Goal: Check status: Check status

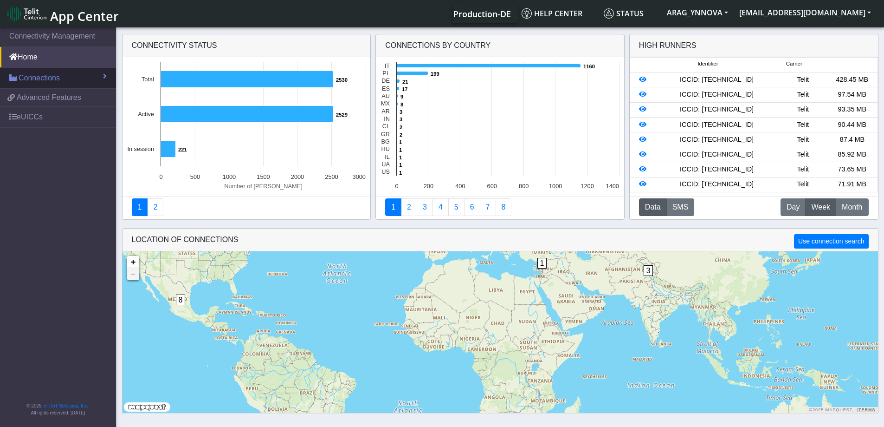
click at [51, 82] on span "Connections" at bounding box center [39, 77] width 41 height 11
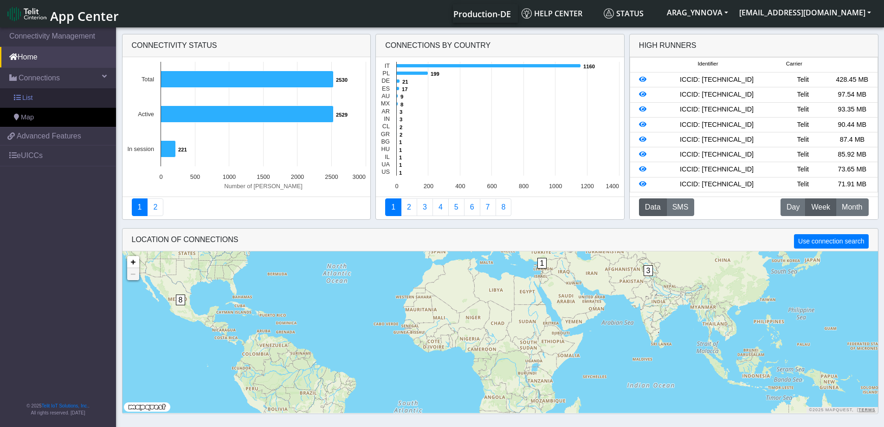
click at [55, 94] on link "List" at bounding box center [58, 97] width 116 height 19
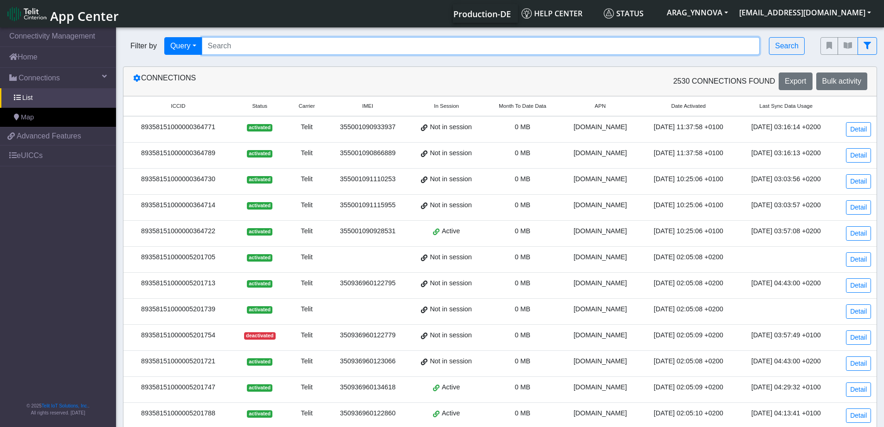
click at [222, 43] on input "Search..." at bounding box center [481, 46] width 558 height 18
paste input "89358151000008912829"
type input "89358151000008912829"
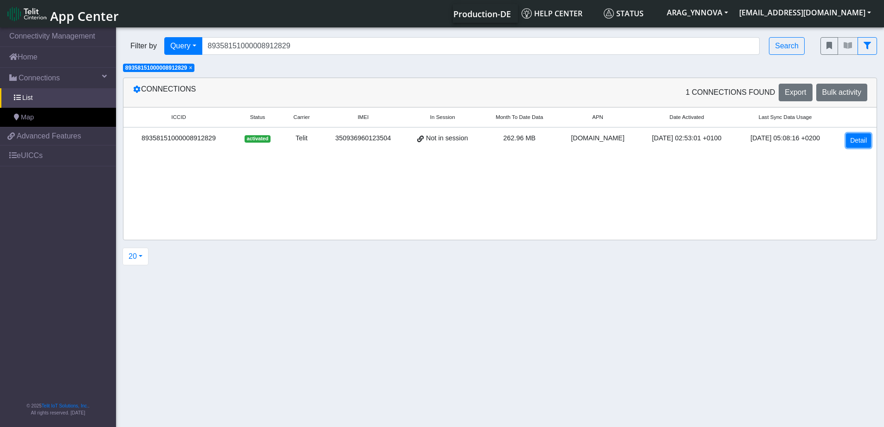
click at [863, 138] on link "Detail" at bounding box center [858, 140] width 25 height 14
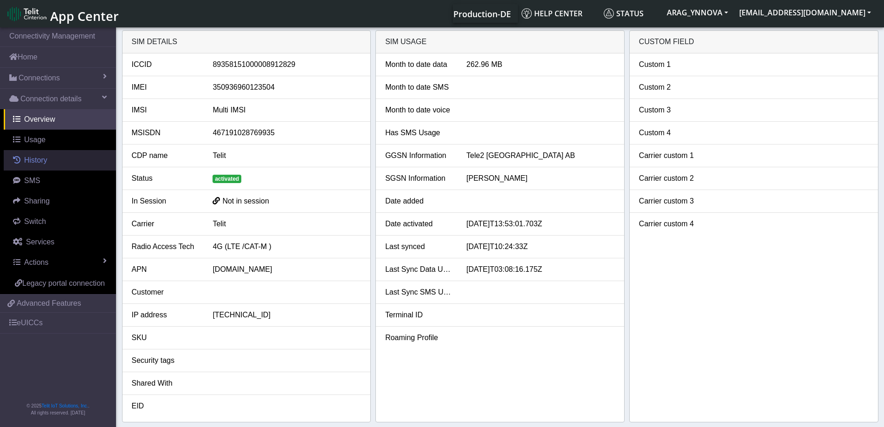
click at [40, 157] on span "History" at bounding box center [35, 160] width 23 height 8
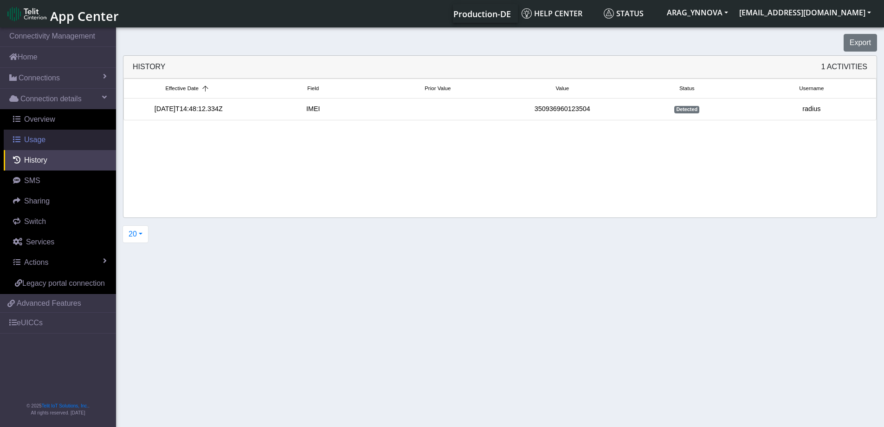
click at [46, 146] on link "Usage" at bounding box center [60, 139] width 112 height 20
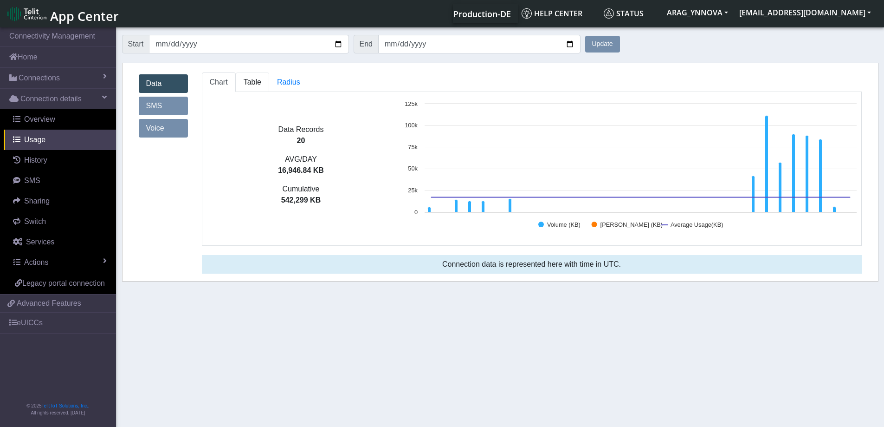
click at [259, 83] on span "Table" at bounding box center [253, 82] width 18 height 8
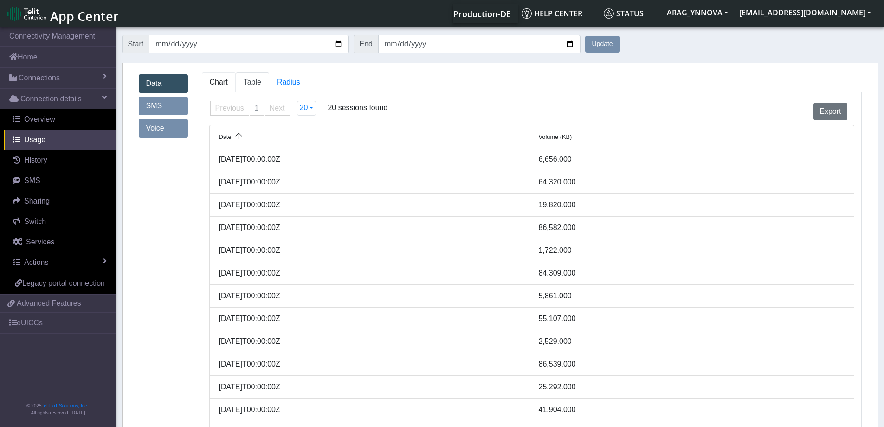
click at [215, 84] on span "Chart" at bounding box center [219, 82] width 18 height 8
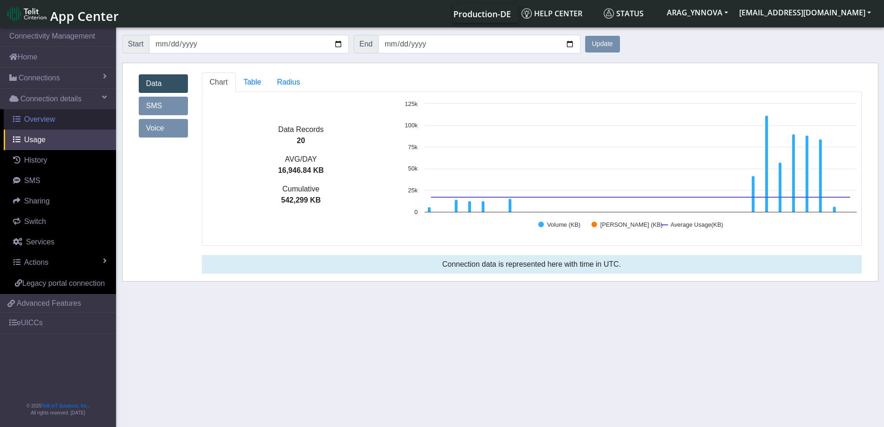
click at [41, 121] on span "Overview" at bounding box center [39, 119] width 31 height 8
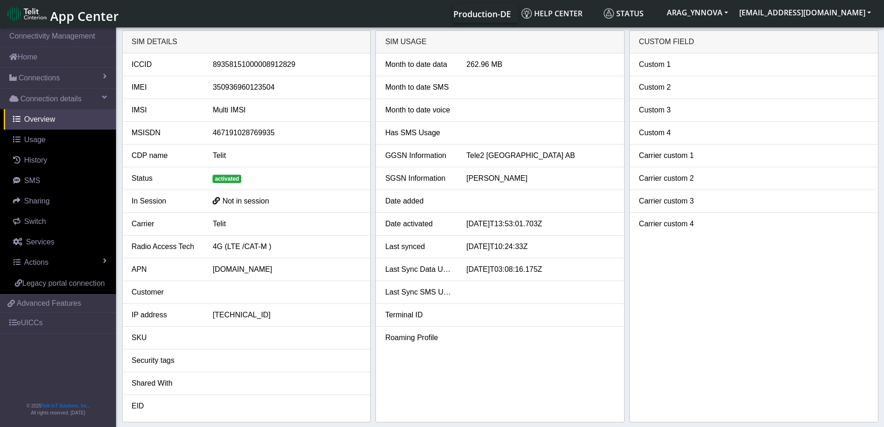
click at [235, 93] on li "IMEI [TECHNICAL_ID]" at bounding box center [247, 87] width 248 height 23
click at [236, 90] on div "350936960123504" at bounding box center [287, 87] width 162 height 11
copy div "350936960123504"
